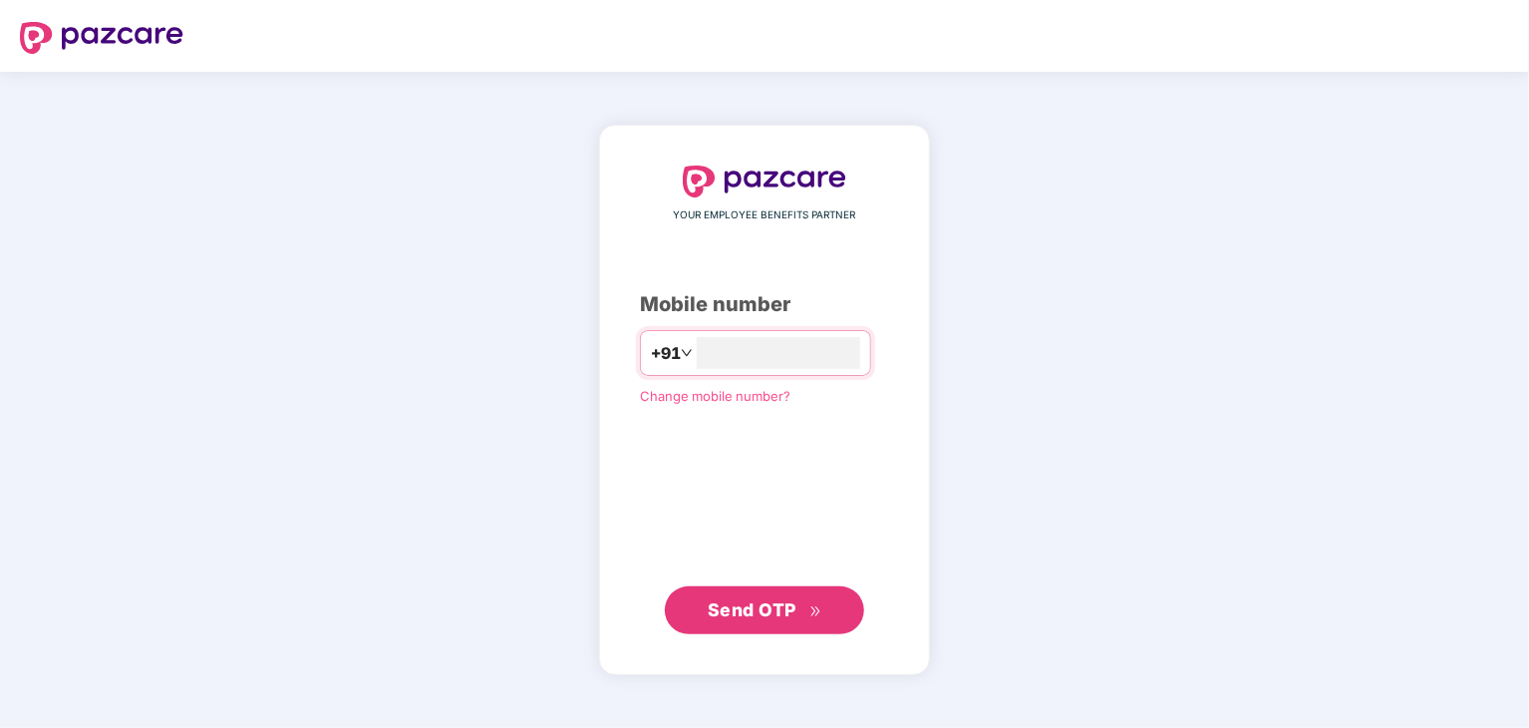
type input "**********"
click at [753, 630] on button "Send OTP" at bounding box center [764, 609] width 199 height 48
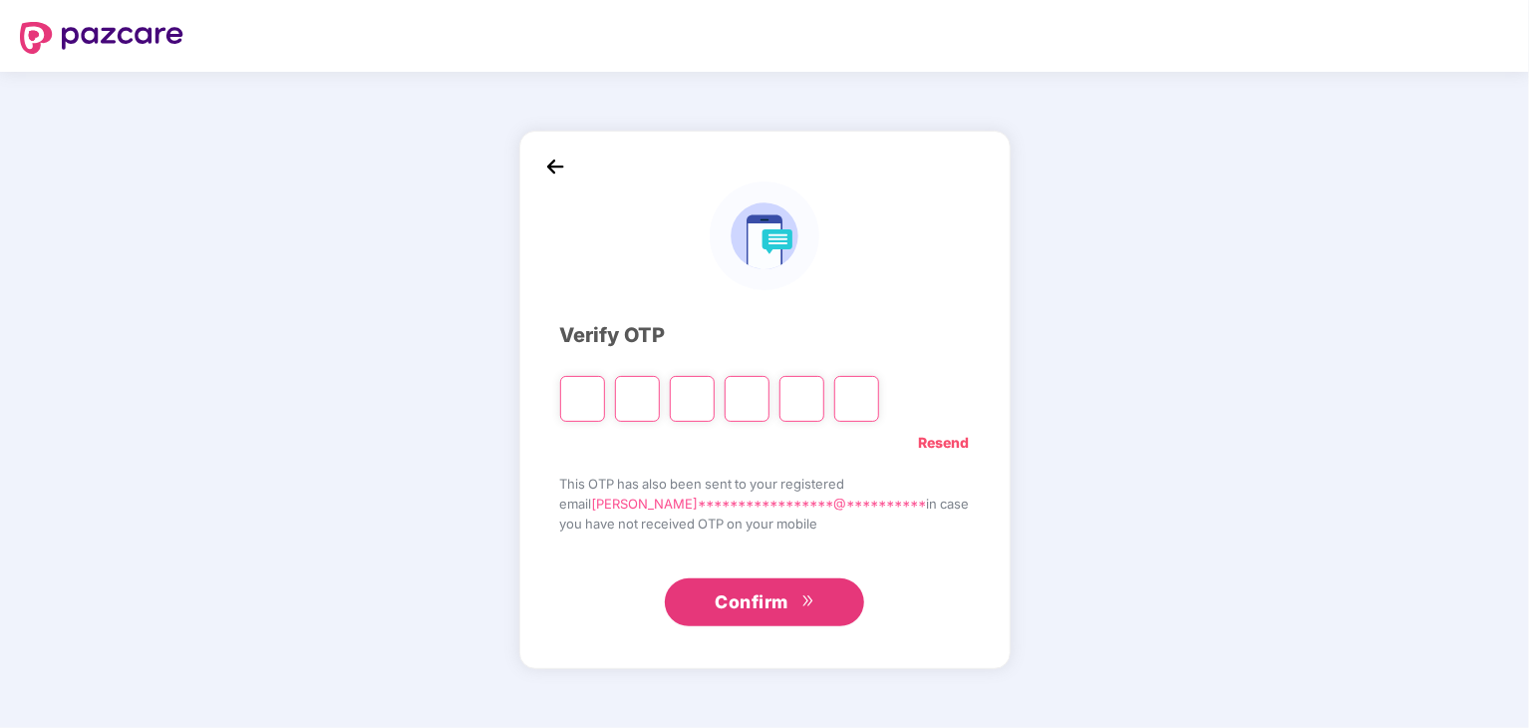
type input "*"
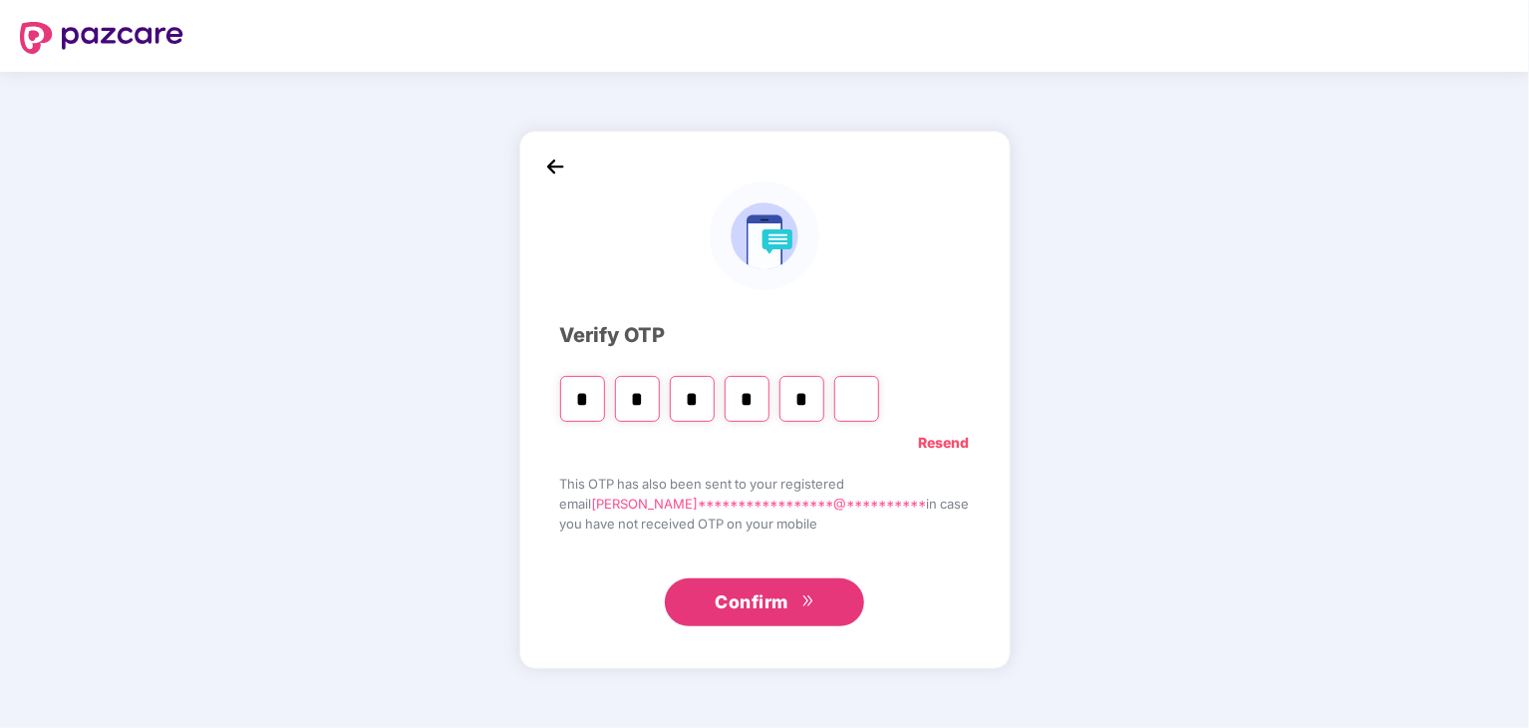
type input "*"
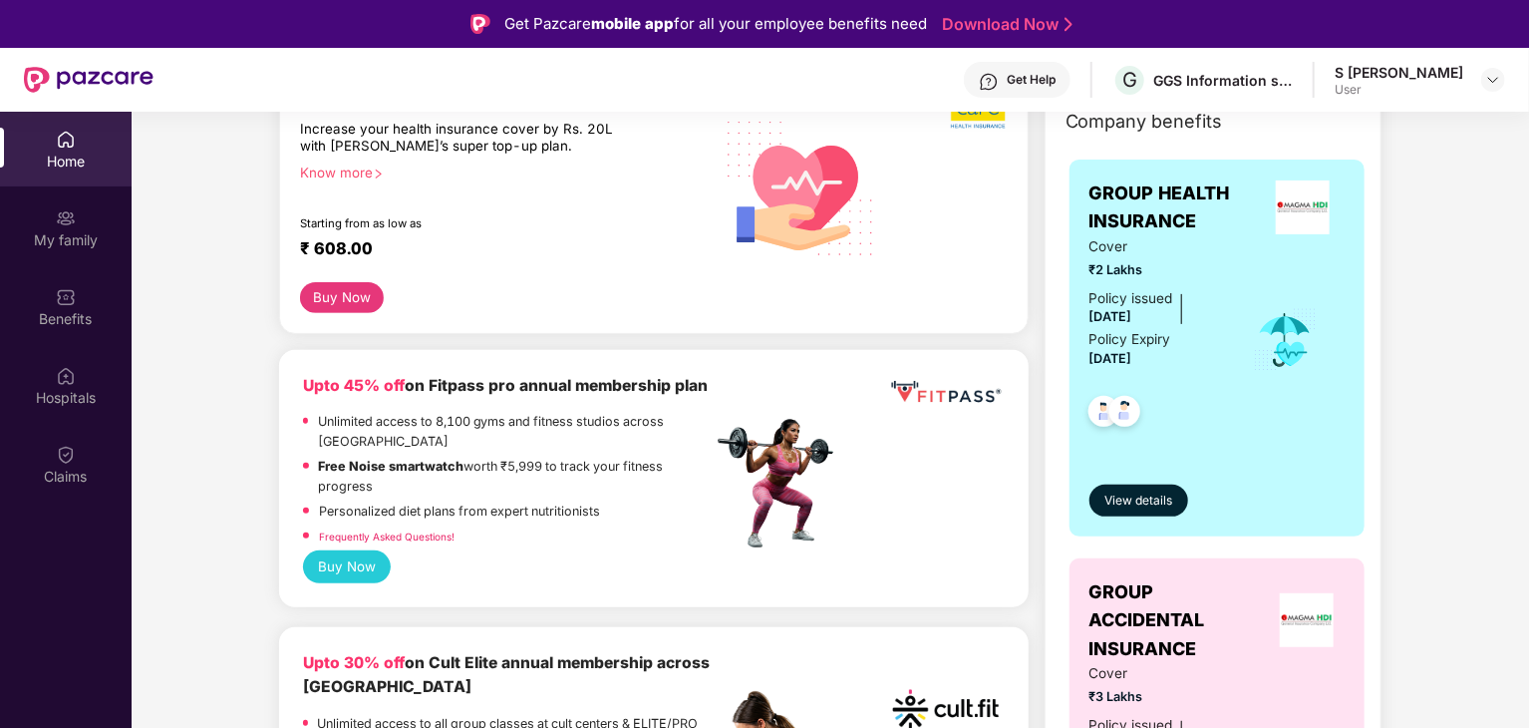
scroll to position [302, 0]
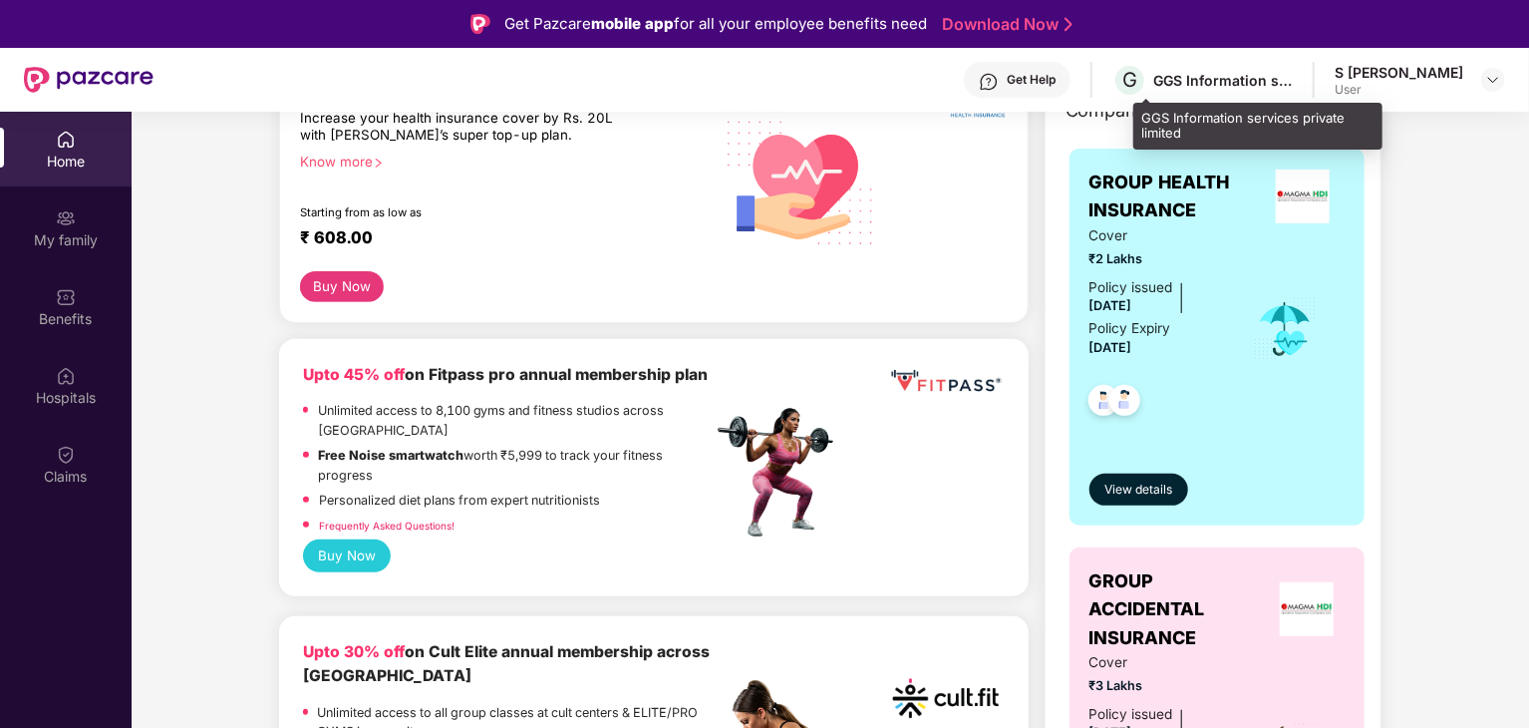
click at [1234, 79] on div "GGS Information services private limited" at bounding box center [1223, 80] width 140 height 19
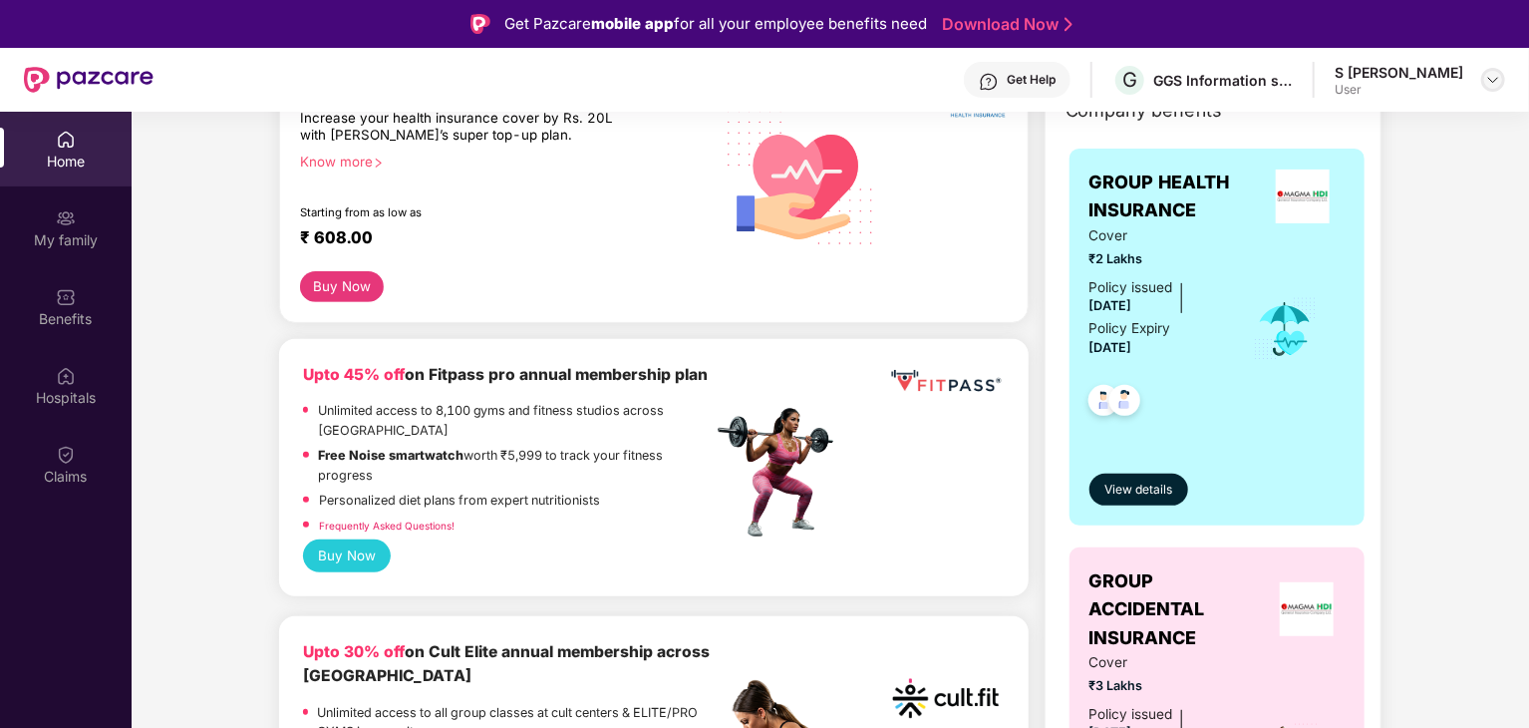
click at [1497, 84] on img at bounding box center [1493, 80] width 16 height 16
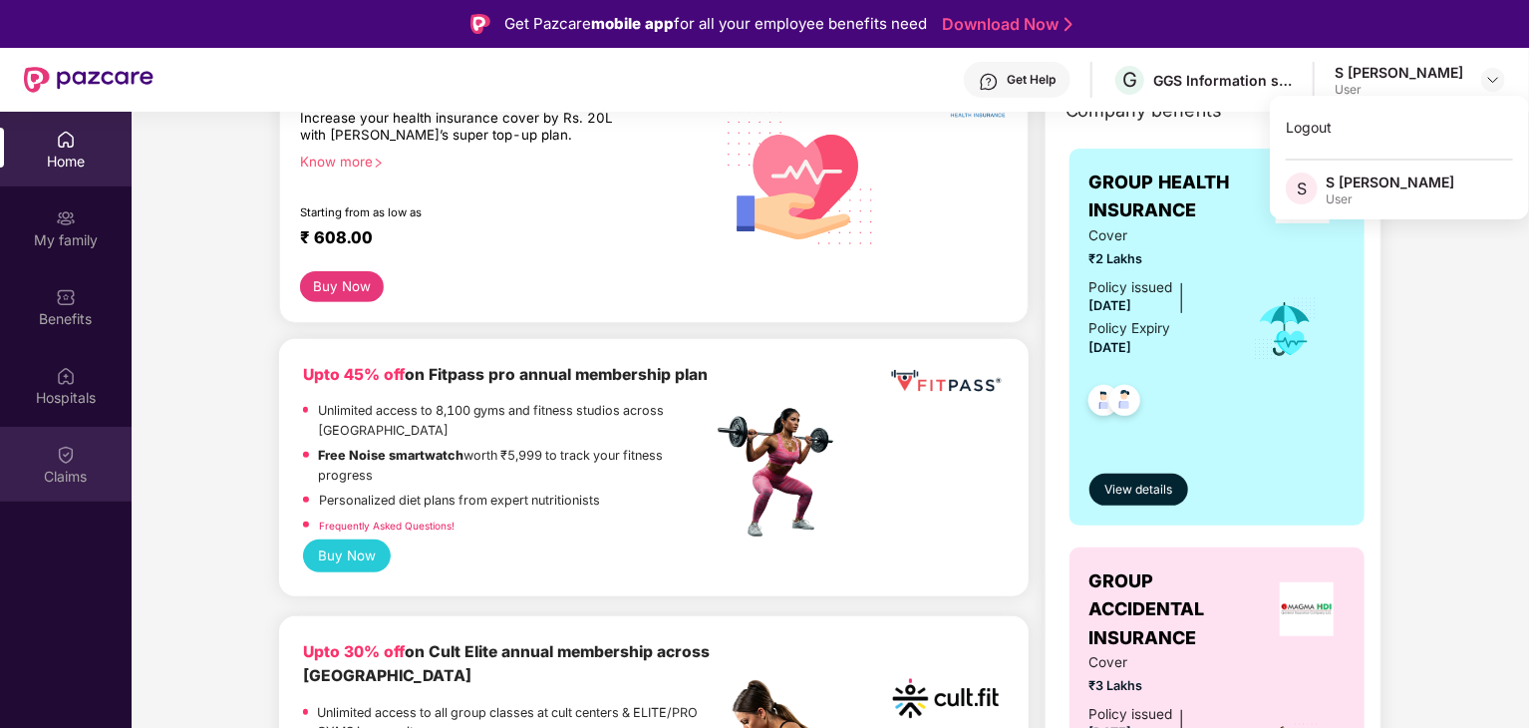
click at [61, 445] on img at bounding box center [66, 455] width 20 height 20
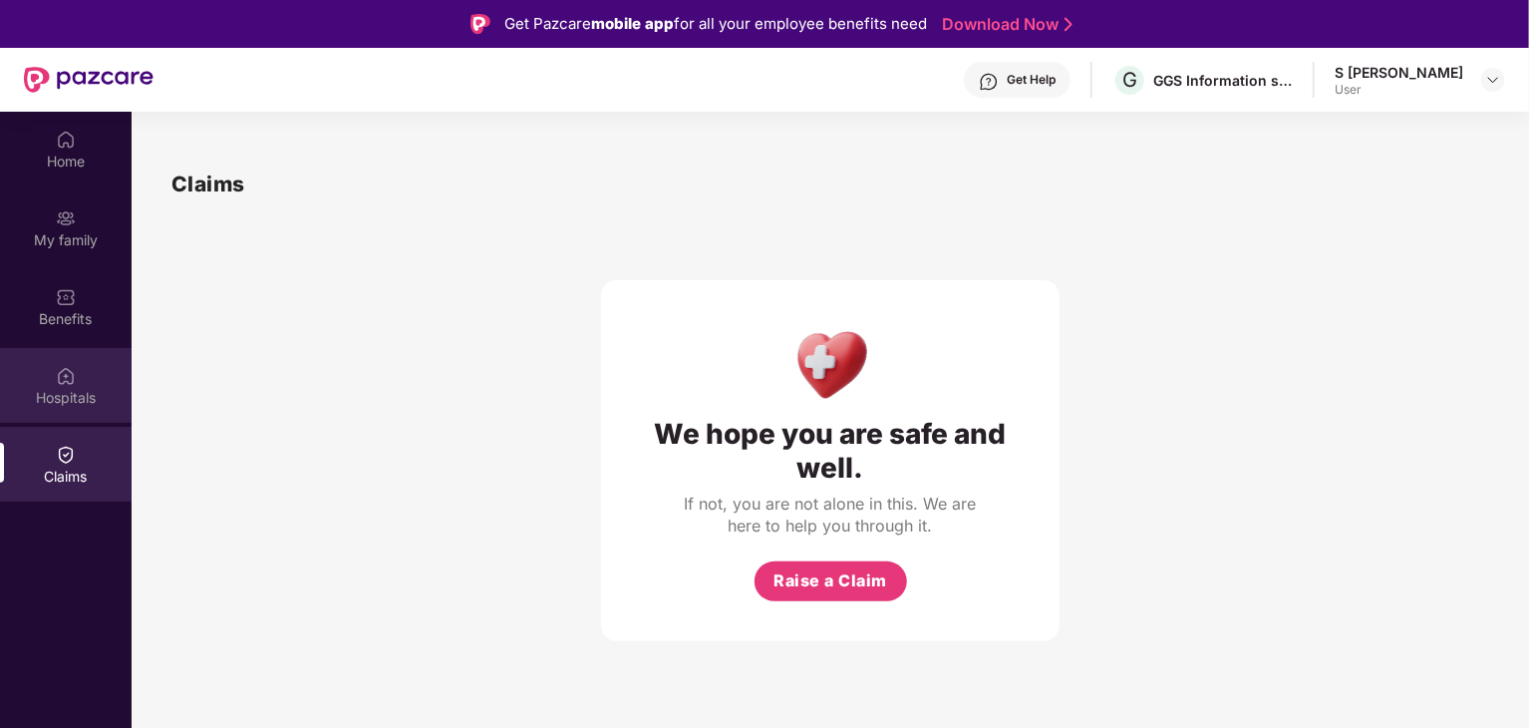
click at [96, 380] on div "Hospitals" at bounding box center [66, 385] width 132 height 75
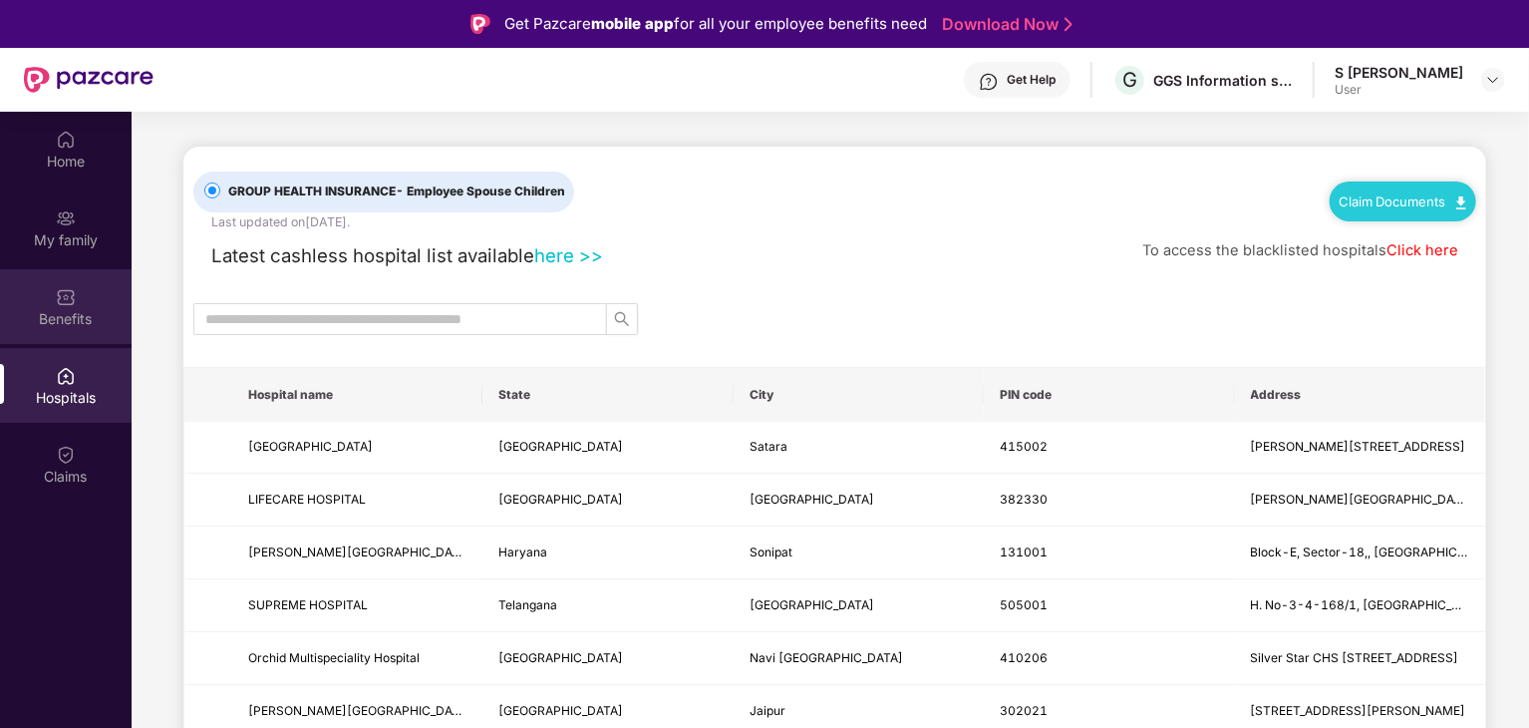
click at [91, 280] on div "Benefits" at bounding box center [66, 306] width 132 height 75
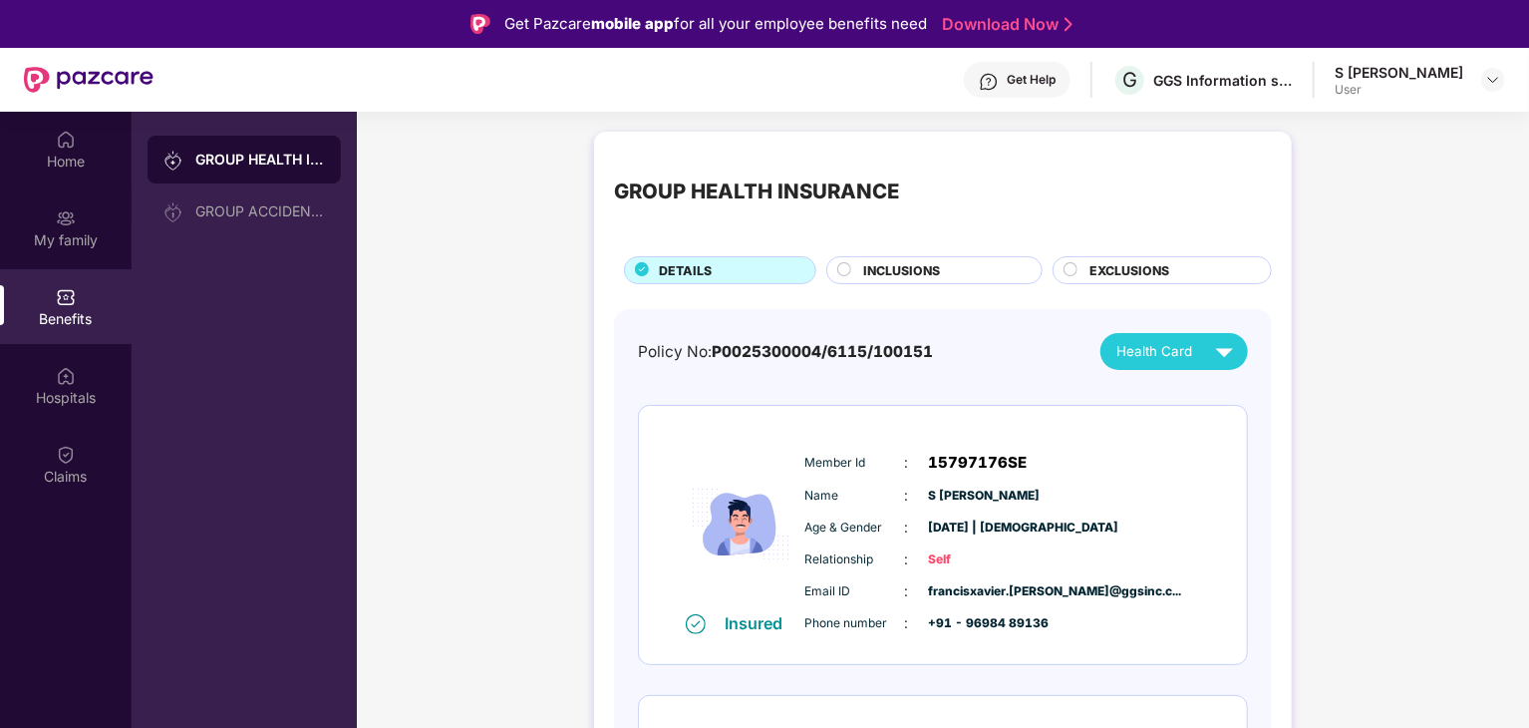
click at [944, 257] on div "INCLUSIONS" at bounding box center [934, 270] width 216 height 28
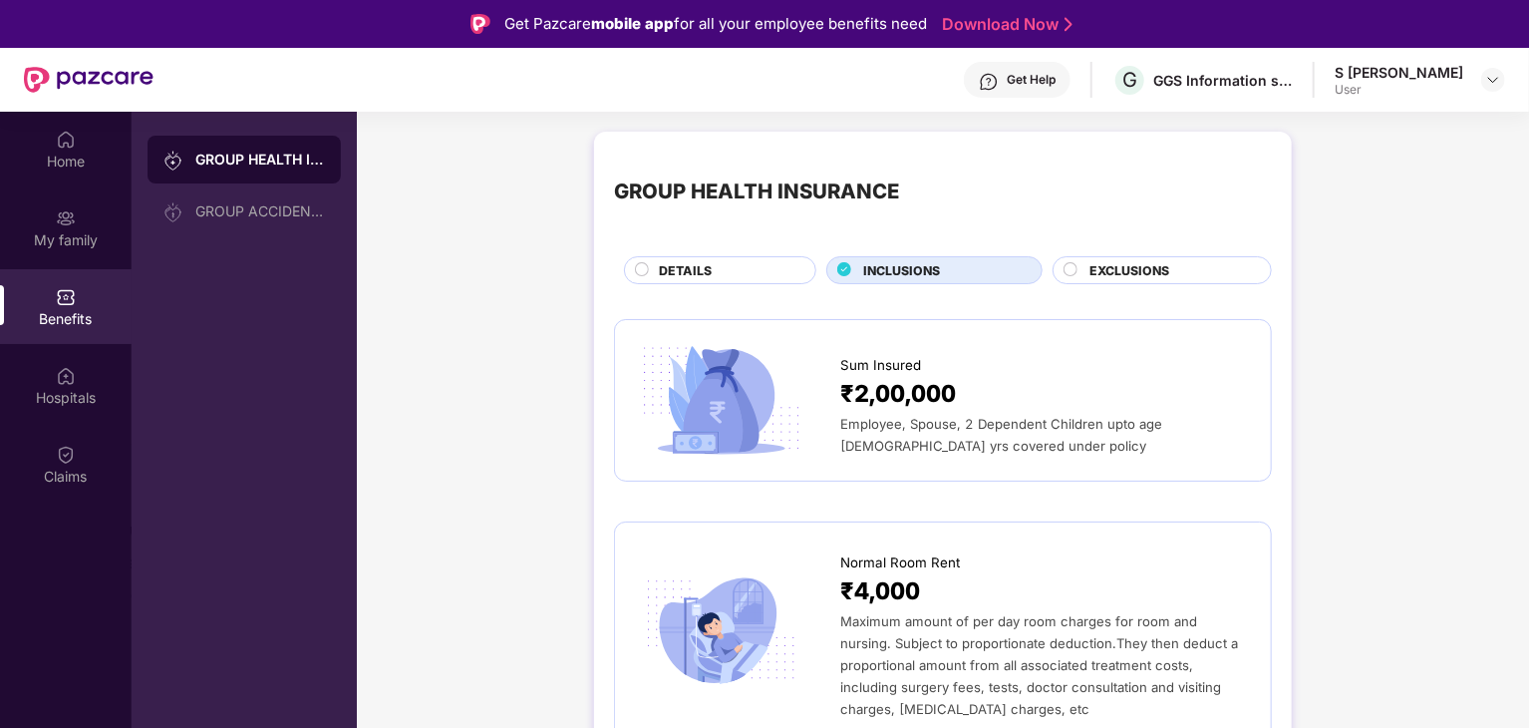
click at [1187, 268] on div "EXCLUSIONS" at bounding box center [1169, 272] width 181 height 22
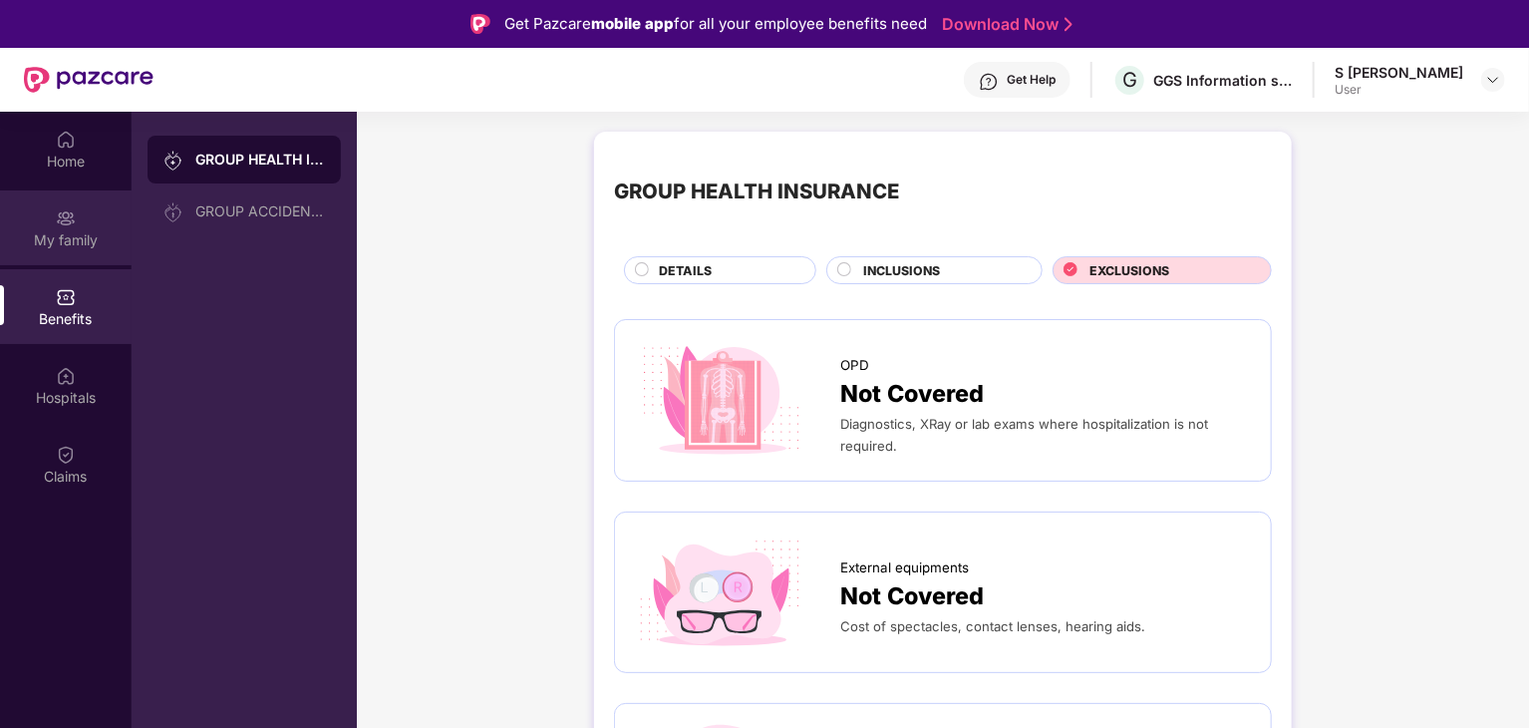
click at [74, 218] on img at bounding box center [66, 218] width 20 height 20
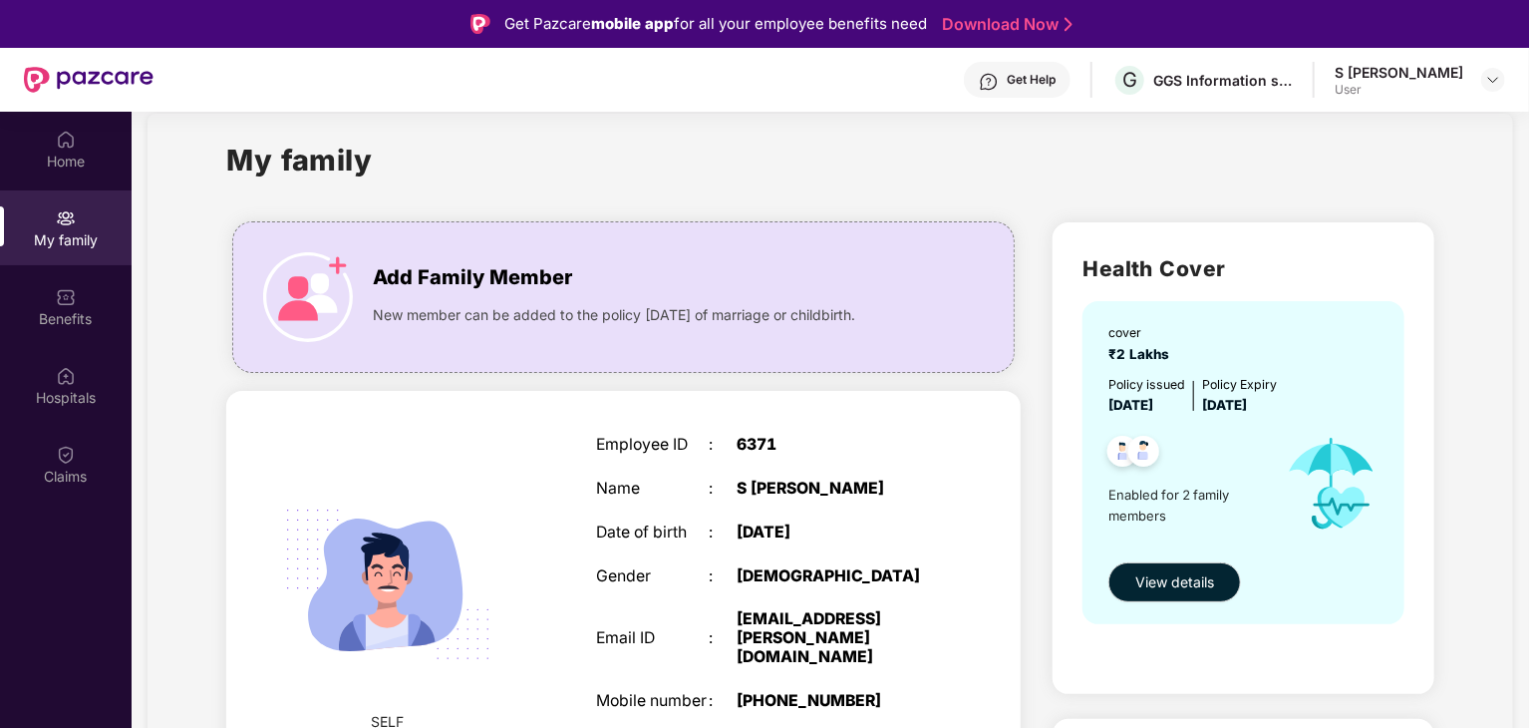
scroll to position [29, 0]
click at [482, 265] on span "Add Family Member" at bounding box center [472, 278] width 199 height 31
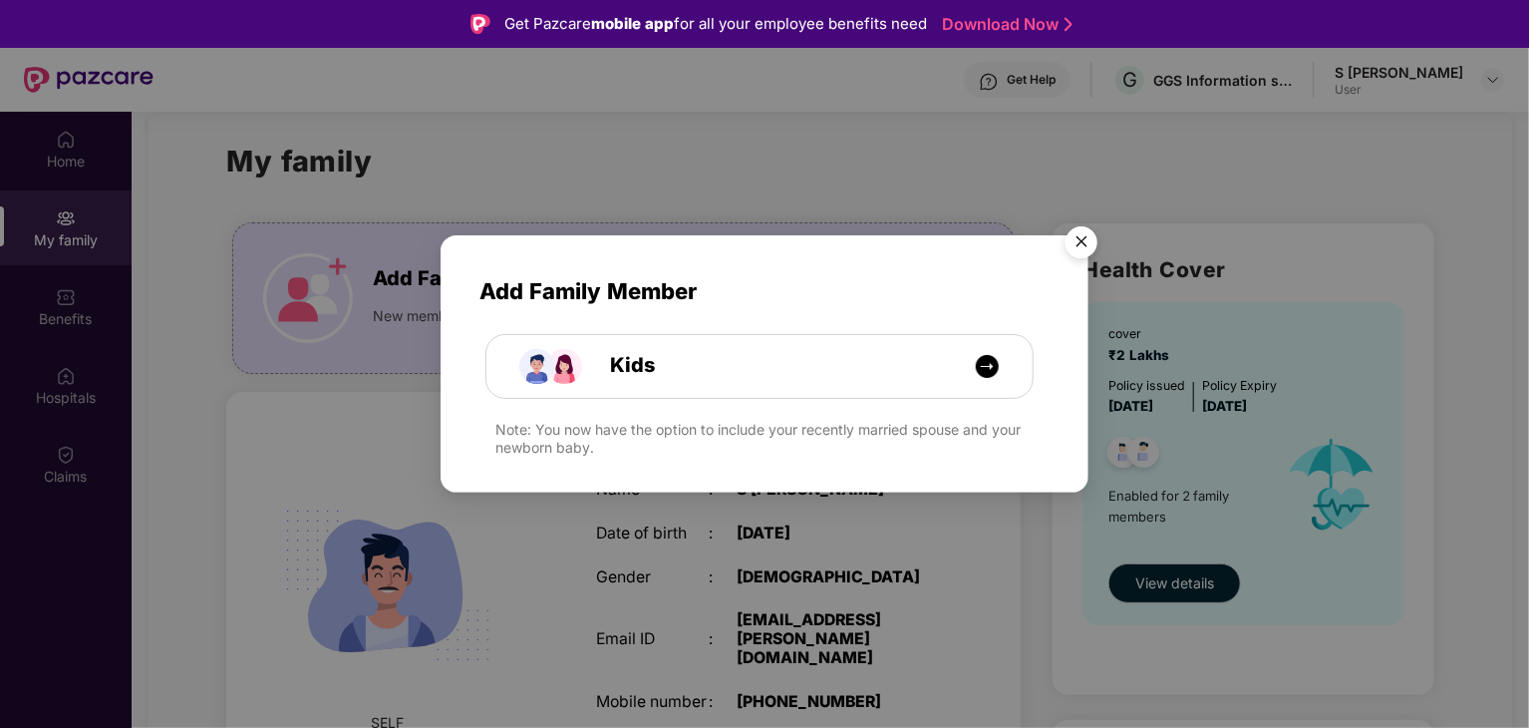
click at [1082, 244] on img "Close" at bounding box center [1081, 245] width 56 height 56
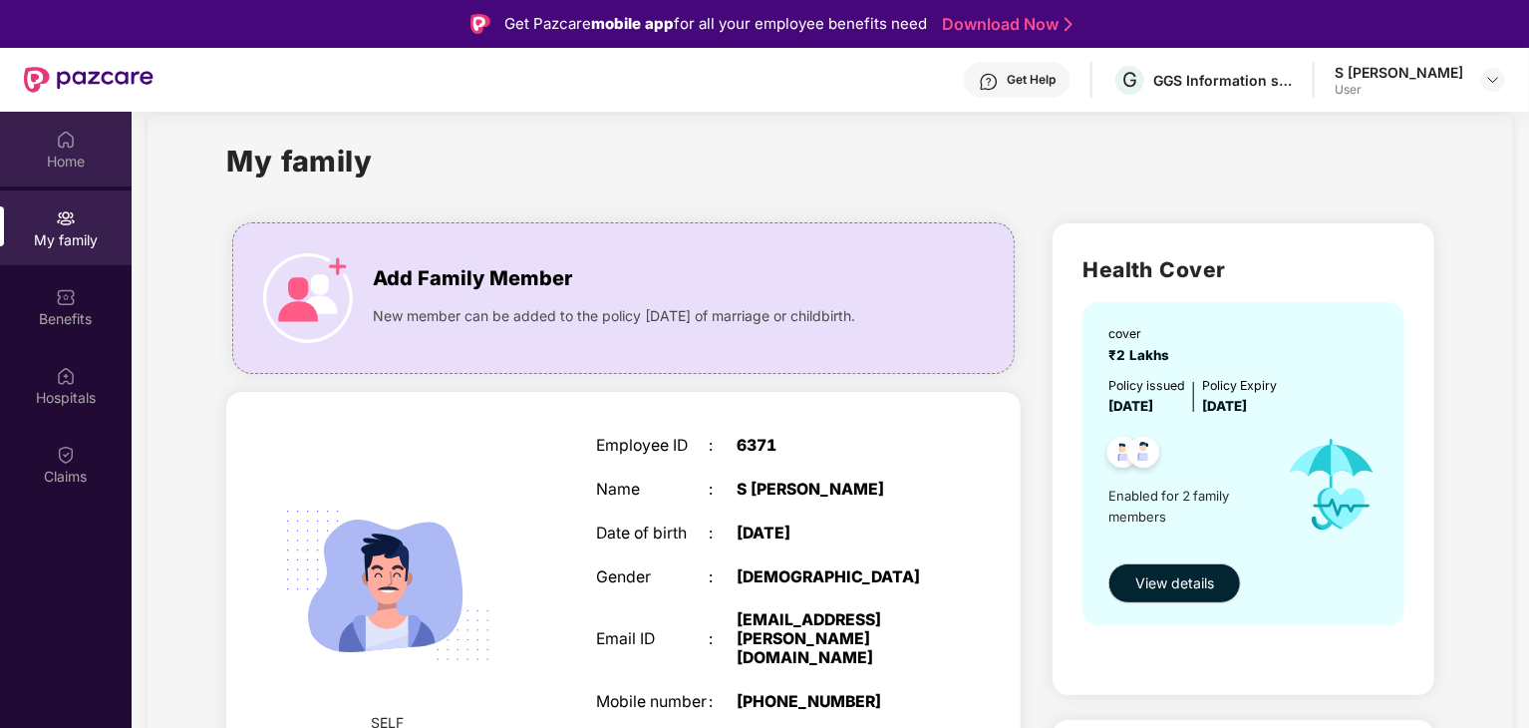
click at [80, 160] on div "Home" at bounding box center [66, 161] width 132 height 20
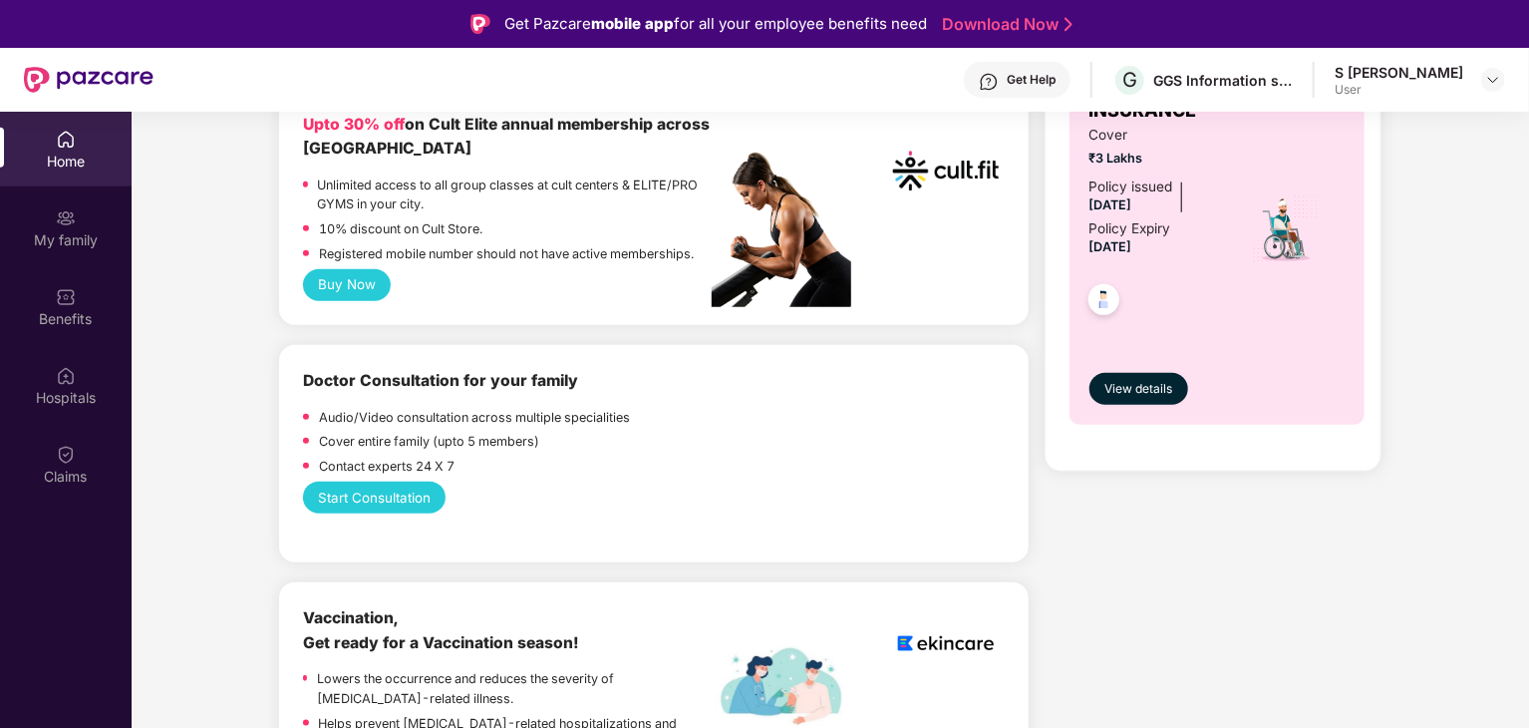
scroll to position [829, 0]
click at [79, 481] on div "Claims" at bounding box center [66, 476] width 132 height 20
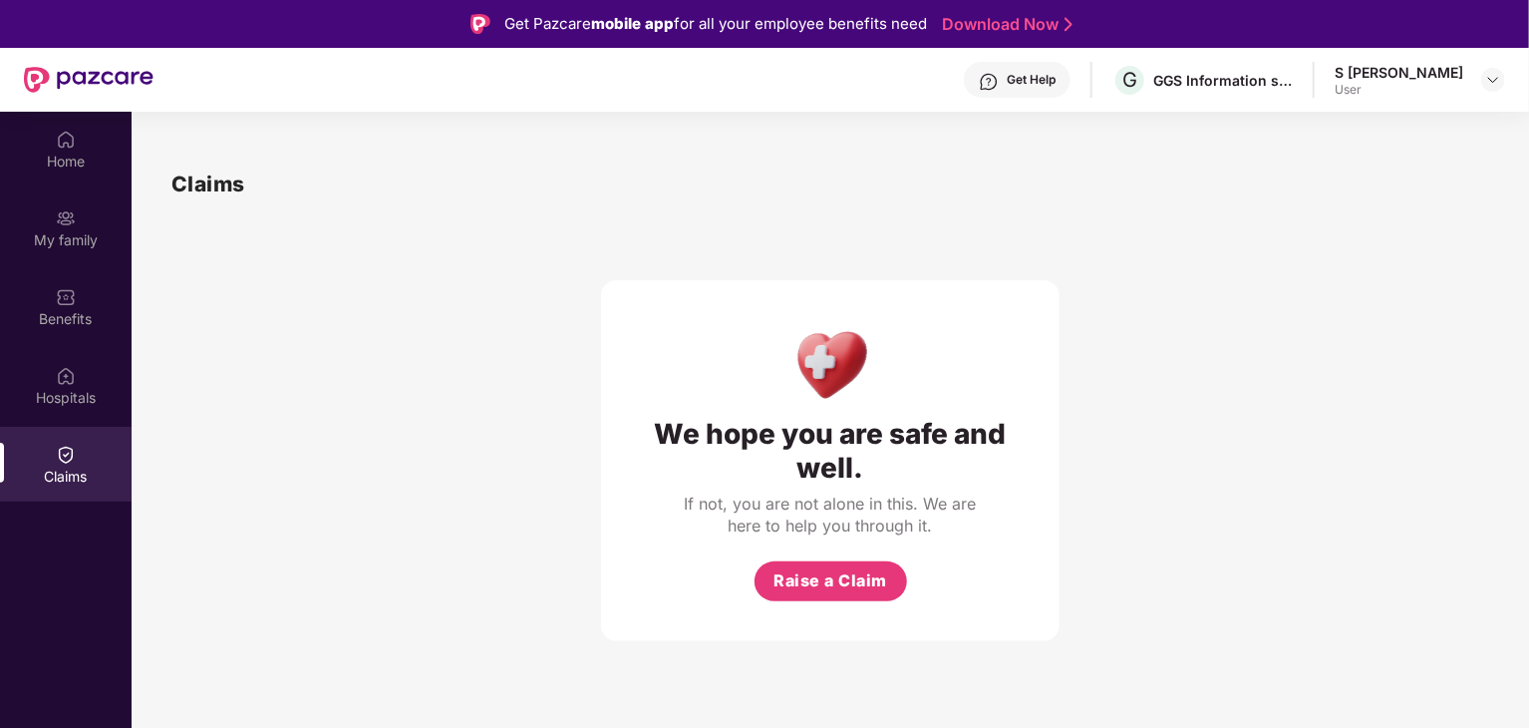
click at [1055, 78] on div "Get Help" at bounding box center [1031, 80] width 49 height 16
click at [1415, 73] on div "S [PERSON_NAME]" at bounding box center [1398, 72] width 129 height 19
click at [1502, 79] on div at bounding box center [1493, 80] width 24 height 24
click at [1313, 124] on div "Logout" at bounding box center [1399, 127] width 259 height 39
